Goal: Task Accomplishment & Management: Use online tool/utility

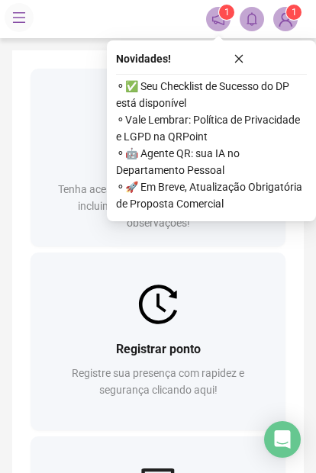
click at [223, 330] on div "Registrar ponto Registre sua presença com rapidez e segurança clicando aqui!" at bounding box center [158, 378] width 255 height 106
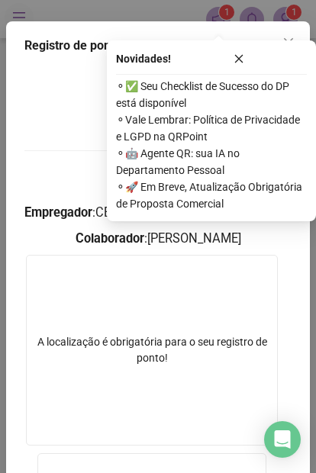
click at [237, 57] on icon "close" at bounding box center [239, 58] width 11 height 11
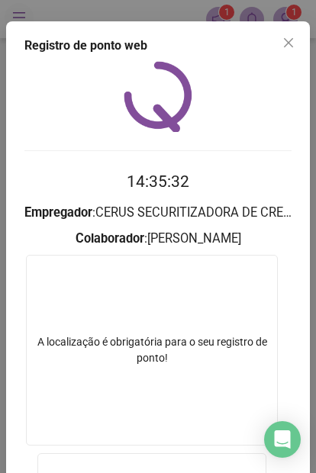
click at [286, 46] on icon "close" at bounding box center [288, 42] width 9 height 9
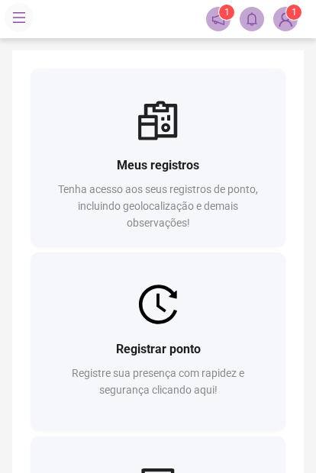
click at [202, 340] on div "Registrar ponto Registre sua presença com rapidez e segurança clicando aqui!" at bounding box center [158, 378] width 218 height 76
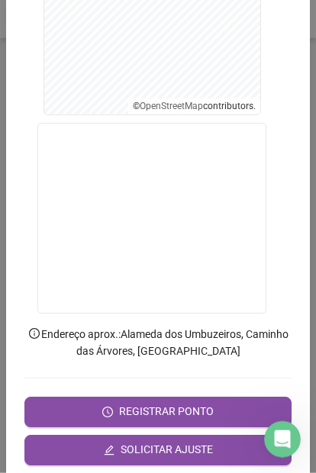
scroll to position [340, 0]
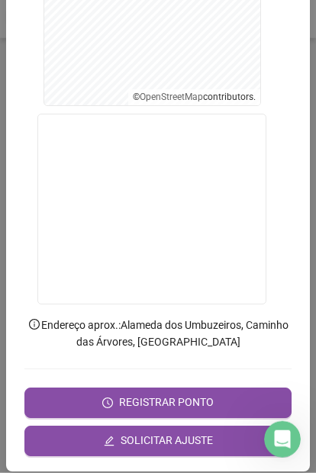
click at [225, 398] on button "REGISTRAR PONTO" at bounding box center [157, 403] width 267 height 31
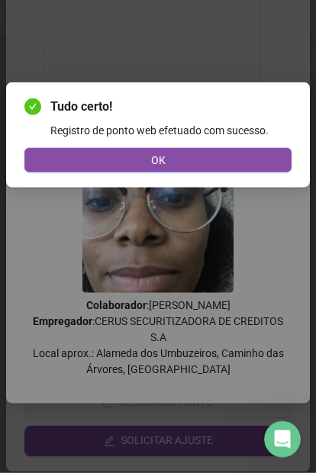
click at [247, 148] on button "OK" at bounding box center [157, 160] width 267 height 24
